Goal: Task Accomplishment & Management: Manage account settings

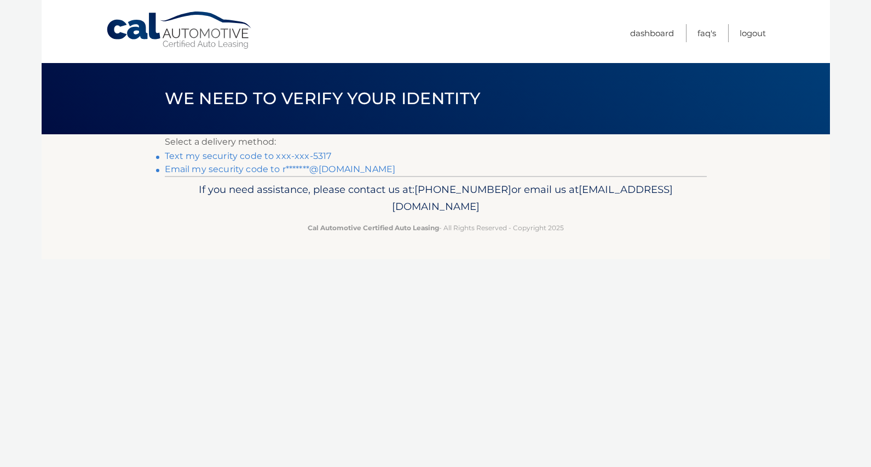
click at [305, 156] on link "Text my security code to xxx-xxx-5317" at bounding box center [248, 156] width 167 height 10
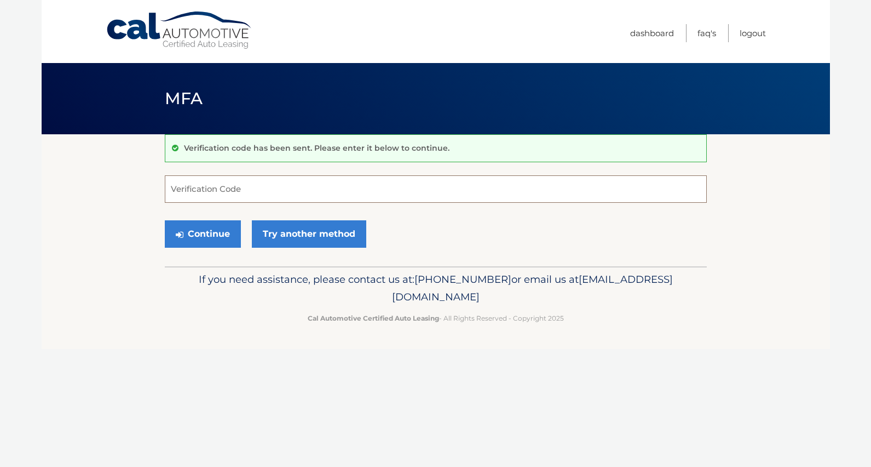
click at [295, 191] on input "Verification Code" at bounding box center [436, 188] width 542 height 27
type input "714383"
click at [165, 220] on button "Continue" at bounding box center [203, 233] width 76 height 27
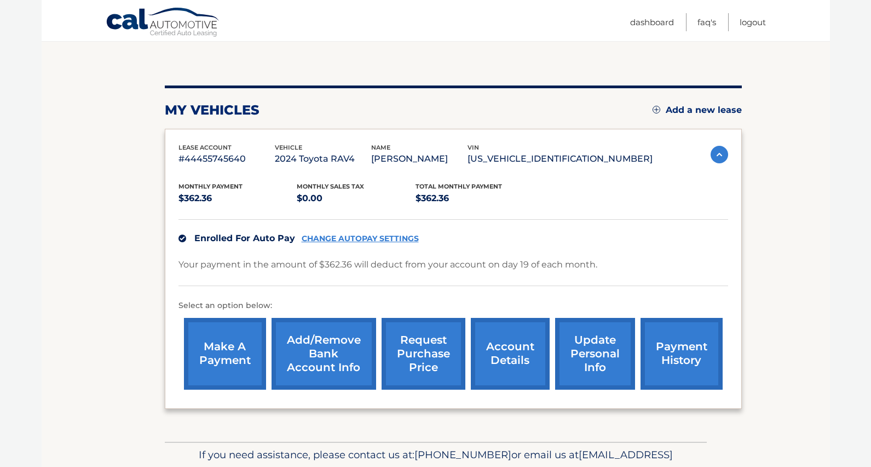
scroll to position [130, 0]
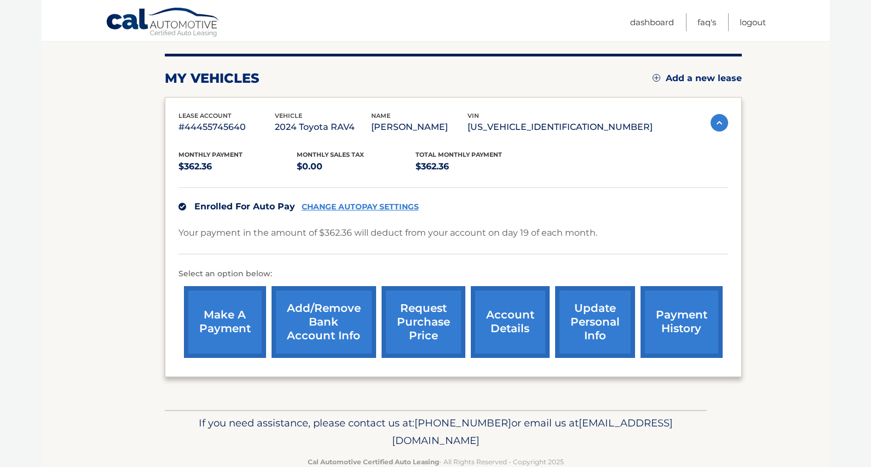
click at [584, 307] on link "update personal info" at bounding box center [595, 322] width 80 height 72
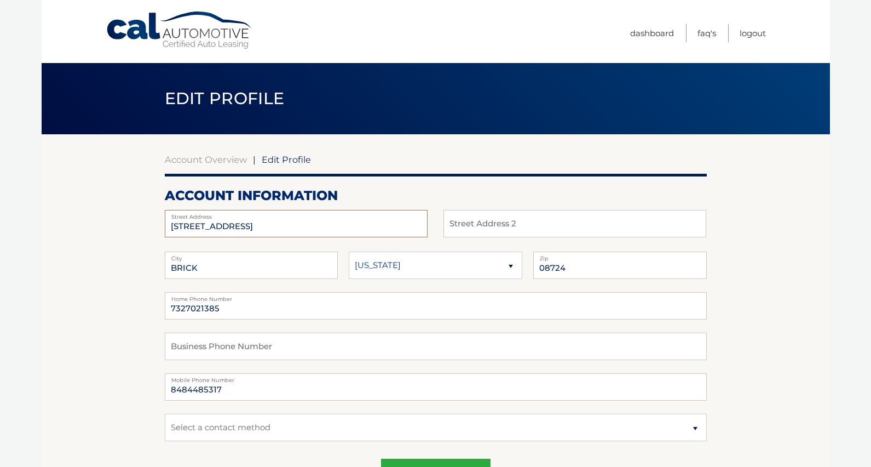
click at [263, 225] on input "219 KENTWOOD BLVD" at bounding box center [296, 223] width 263 height 27
type input "143 fisher avenue"
type input "08723"
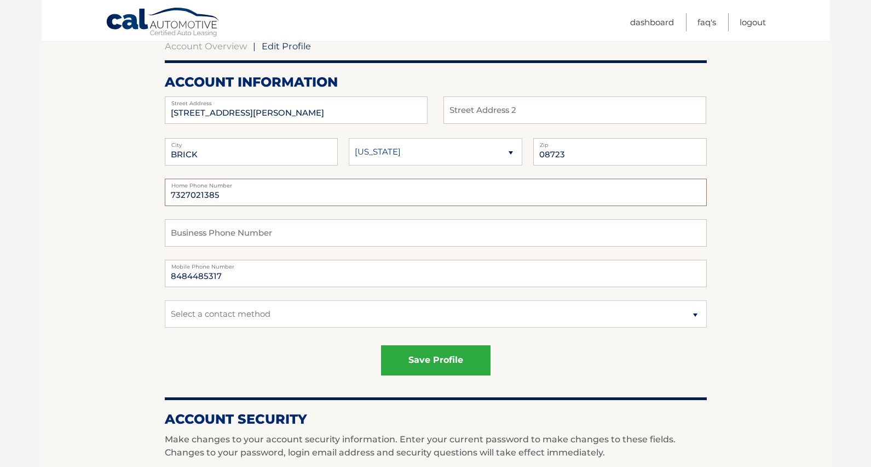
scroll to position [114, 0]
type input "8484485317"
click at [471, 369] on button "save profile" at bounding box center [436, 359] width 110 height 30
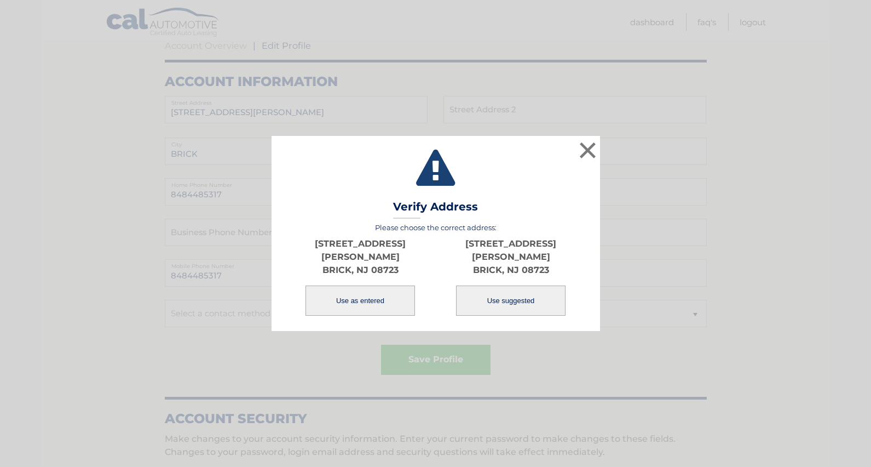
click at [505, 296] on button "Use suggested" at bounding box center [511, 300] width 110 height 30
type input "143 FISHER AVE"
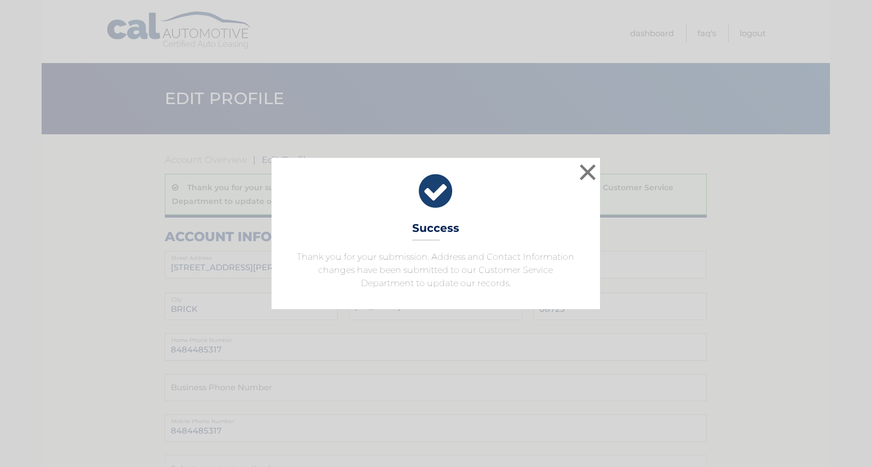
click at [626, 173] on div "× Success Thank you for your submission. Address and Contact Information change…" at bounding box center [435, 233] width 863 height 151
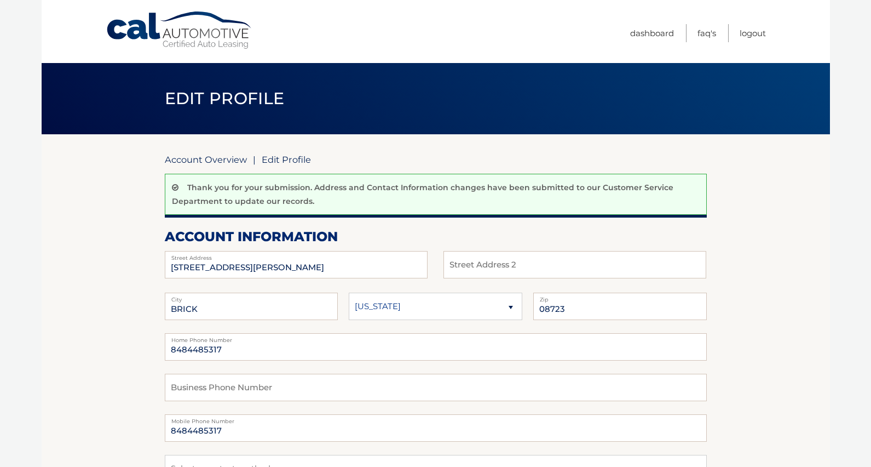
click at [228, 160] on link "Account Overview" at bounding box center [206, 159] width 82 height 11
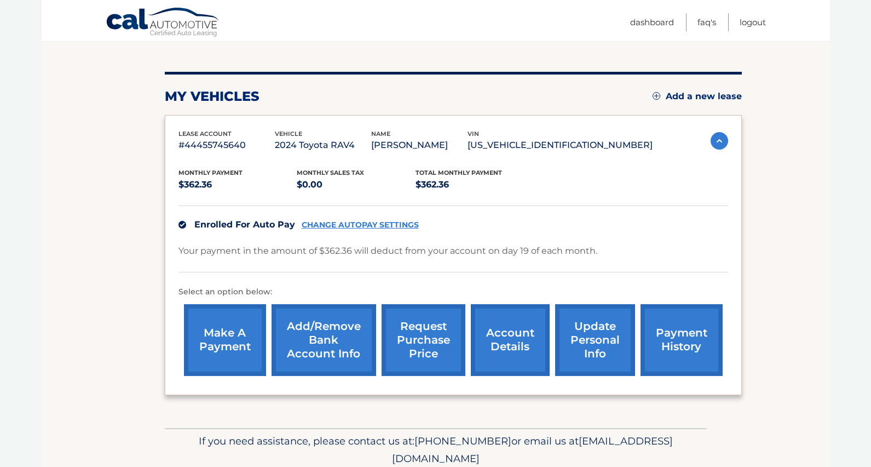
scroll to position [156, 0]
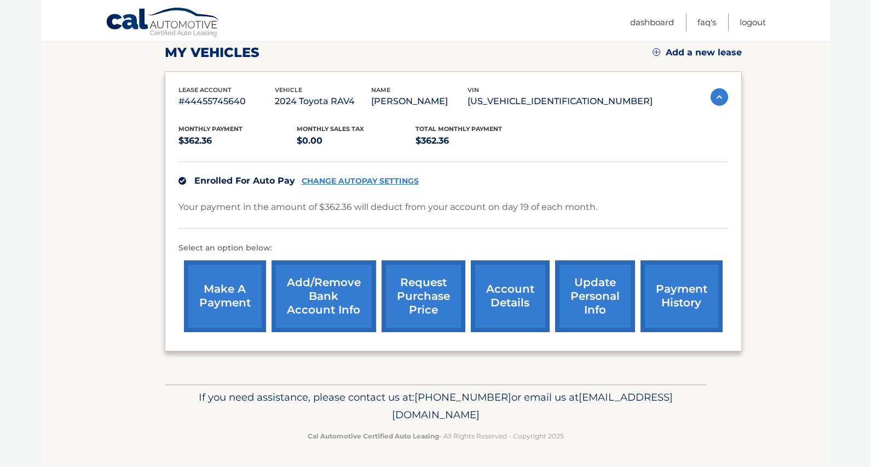
click at [429, 307] on link "request purchase price" at bounding box center [424, 296] width 84 height 72
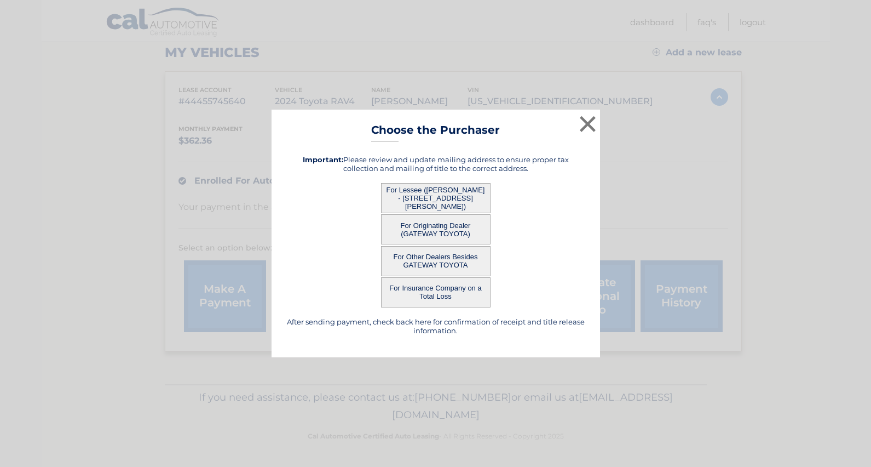
click at [481, 201] on button "For Lessee (CHLOE RAMIREZ - 143 FISHER AVE, BRICK, NJ 08723)" at bounding box center [436, 198] width 110 height 30
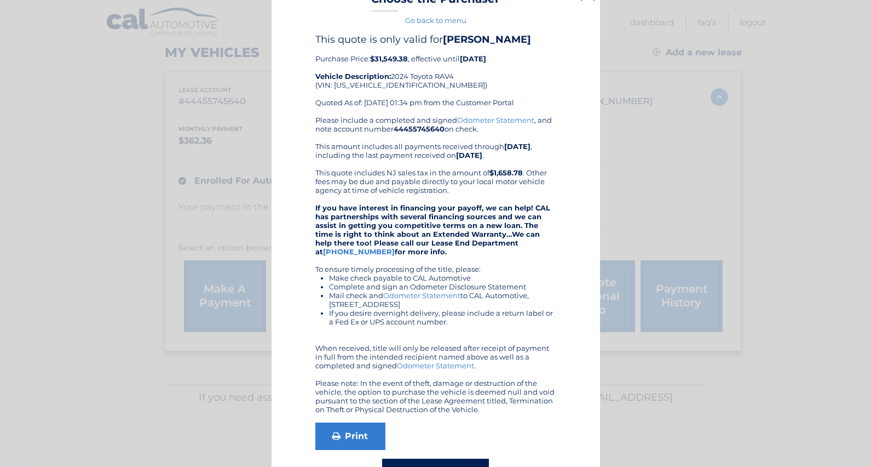
scroll to position [0, 0]
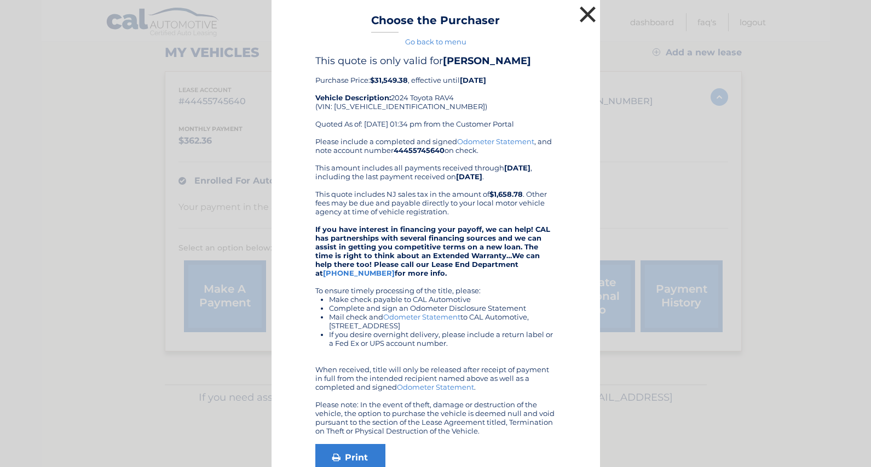
click at [580, 7] on button "×" at bounding box center [588, 14] width 22 height 22
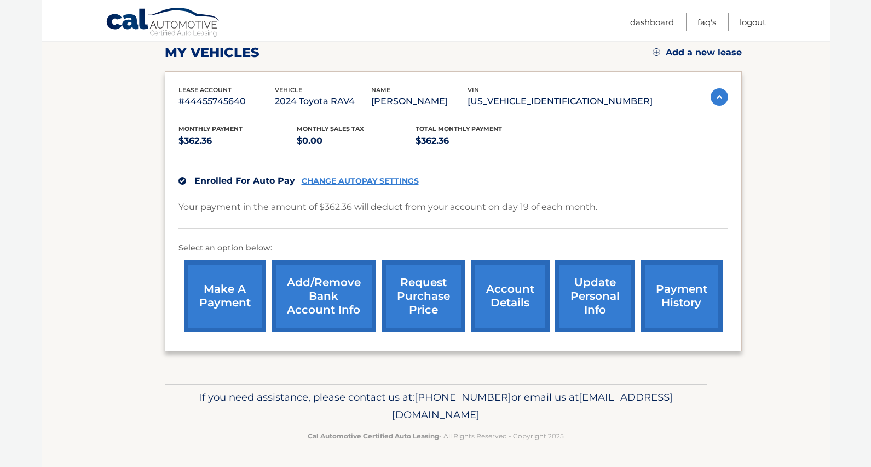
click at [620, 312] on link "update personal info" at bounding box center [595, 296] width 80 height 72
